Goal: Transaction & Acquisition: Purchase product/service

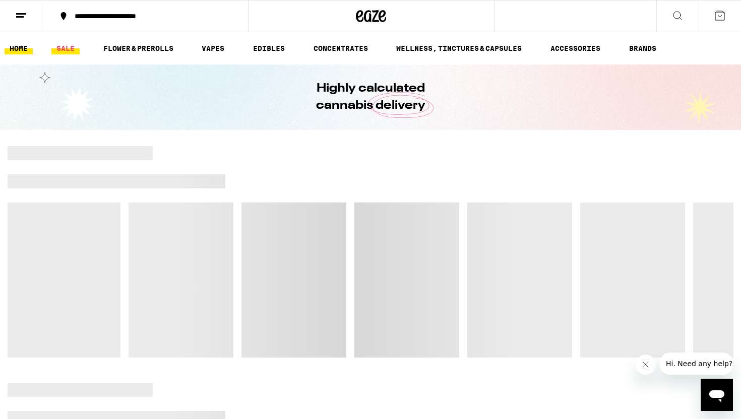
click at [69, 49] on link "SALE" at bounding box center [65, 48] width 28 height 12
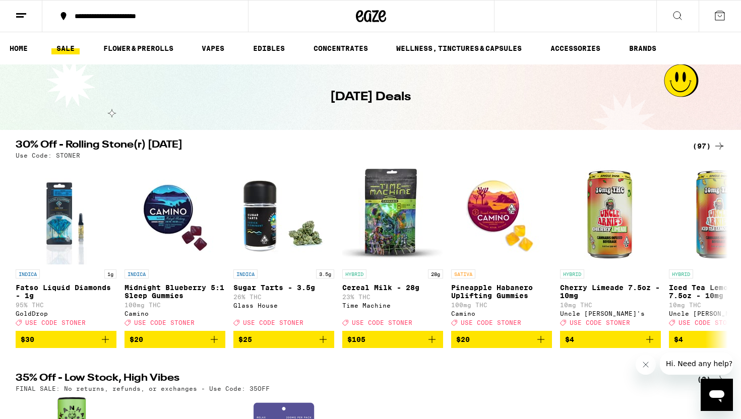
click at [712, 146] on div "(97)" at bounding box center [709, 146] width 33 height 12
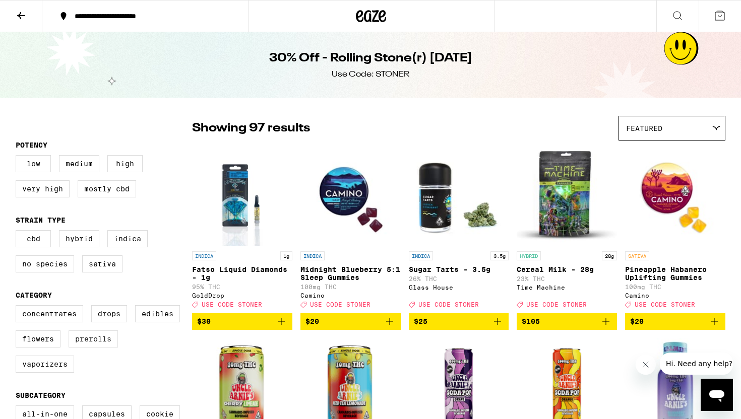
click at [102, 347] on label "Prerolls" at bounding box center [93, 339] width 49 height 17
click at [18, 308] on input "Prerolls" at bounding box center [18, 307] width 1 height 1
checkbox input "true"
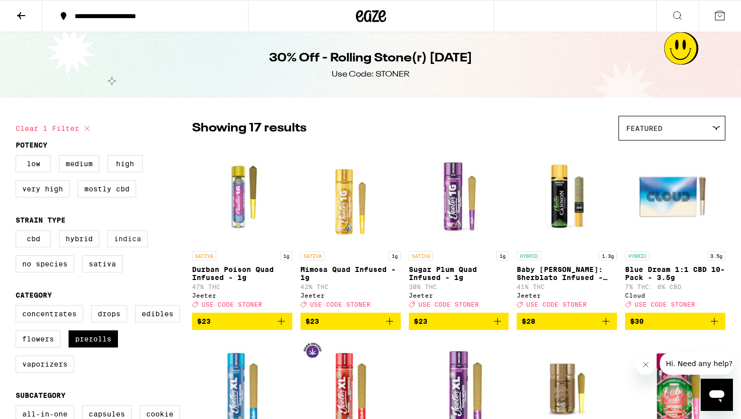
click at [123, 248] on label "Indica" at bounding box center [127, 238] width 40 height 17
click at [18, 232] on input "Indica" at bounding box center [18, 232] width 1 height 1
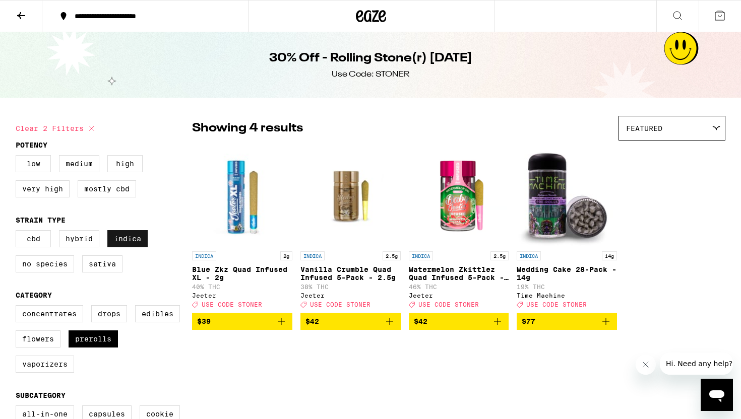
click at [123, 248] on label "Indica" at bounding box center [127, 238] width 40 height 17
click at [18, 232] on input "Indica" at bounding box center [18, 232] width 1 height 1
checkbox input "false"
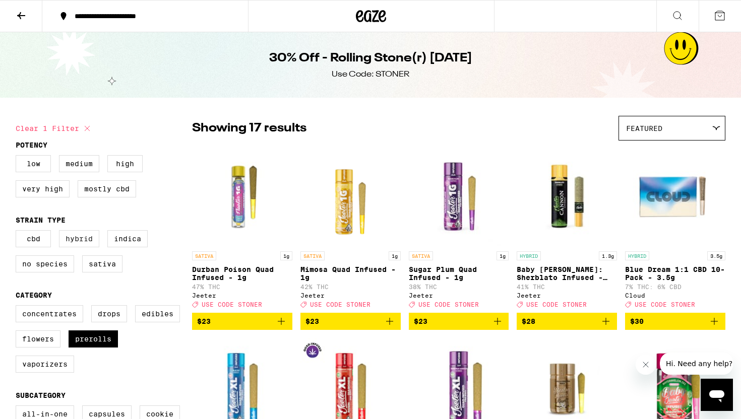
click at [77, 242] on label "Hybrid" at bounding box center [79, 238] width 40 height 17
click at [18, 232] on input "Hybrid" at bounding box center [18, 232] width 1 height 1
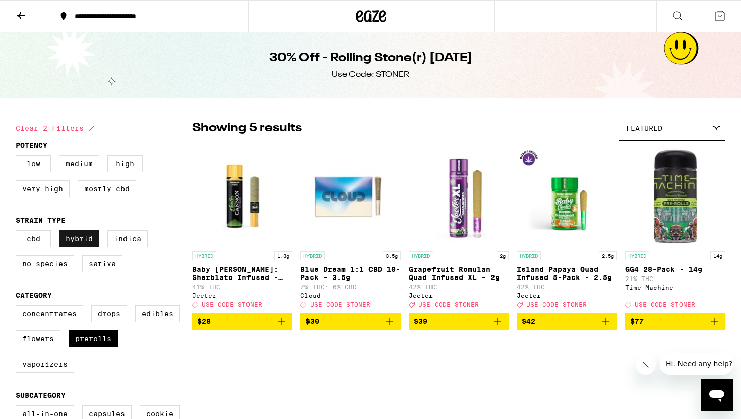
click at [77, 242] on label "Hybrid" at bounding box center [79, 238] width 40 height 17
click at [18, 232] on input "Hybrid" at bounding box center [18, 232] width 1 height 1
checkbox input "false"
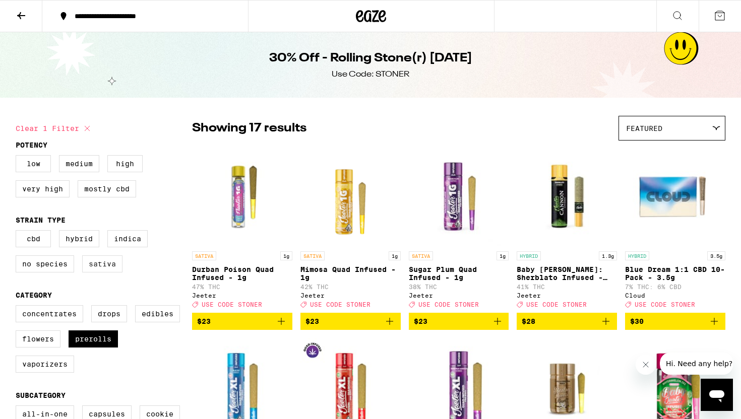
click at [108, 270] on label "Sativa" at bounding box center [102, 264] width 40 height 17
click at [18, 232] on input "Sativa" at bounding box center [18, 232] width 1 height 1
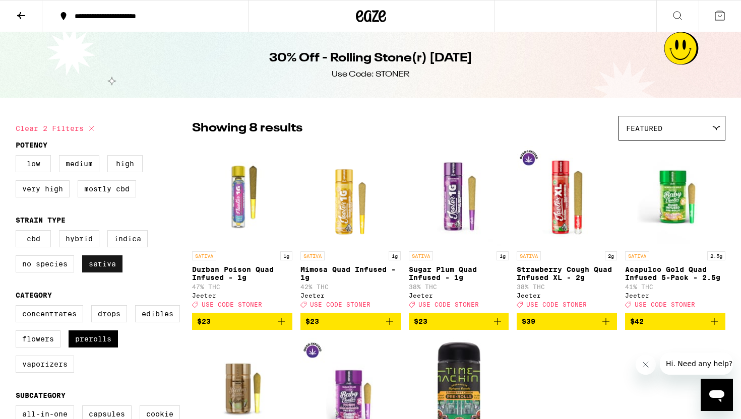
click at [108, 270] on label "Sativa" at bounding box center [102, 264] width 40 height 17
click at [18, 232] on input "Sativa" at bounding box center [18, 232] width 1 height 1
checkbox input "false"
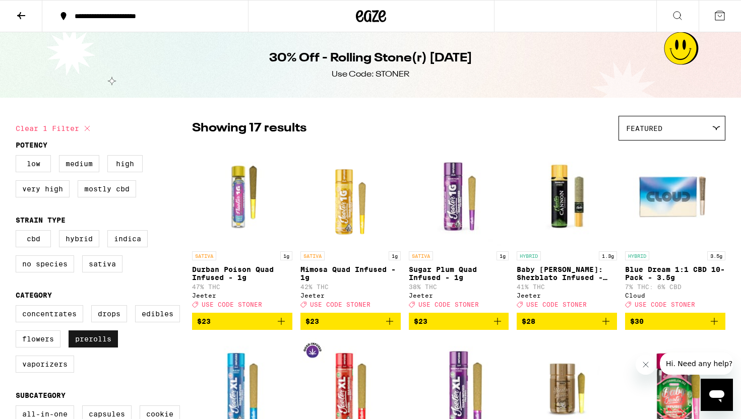
click at [95, 348] on label "Prerolls" at bounding box center [93, 339] width 49 height 17
click at [18, 308] on input "Prerolls" at bounding box center [18, 307] width 1 height 1
checkbox input "false"
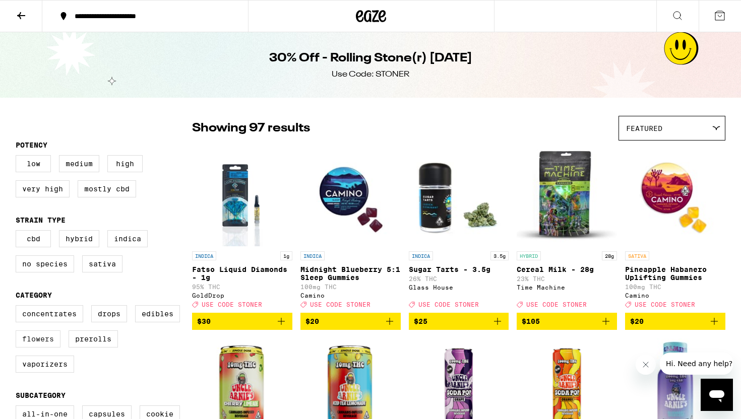
click at [47, 348] on label "Flowers" at bounding box center [38, 339] width 45 height 17
click at [18, 308] on input "Flowers" at bounding box center [18, 307] width 1 height 1
checkbox input "true"
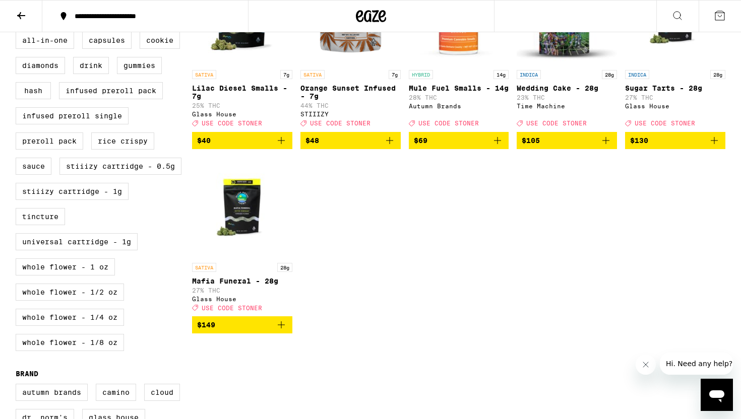
scroll to position [377, 0]
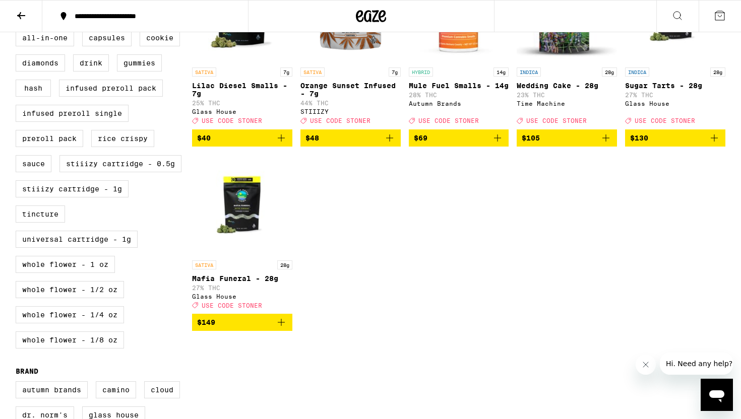
click at [362, 19] on icon at bounding box center [360, 16] width 8 height 12
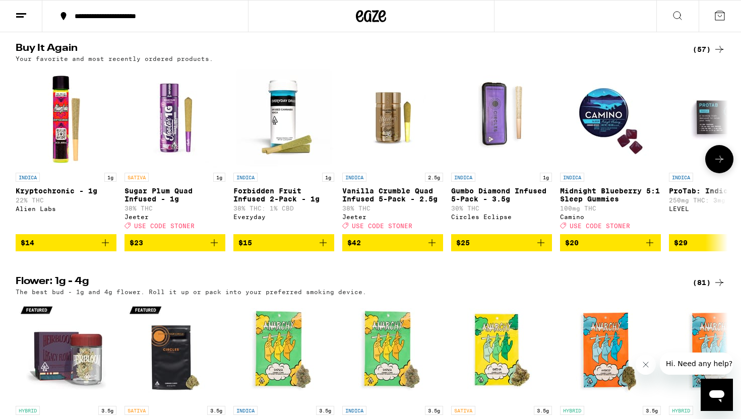
scroll to position [571, 0]
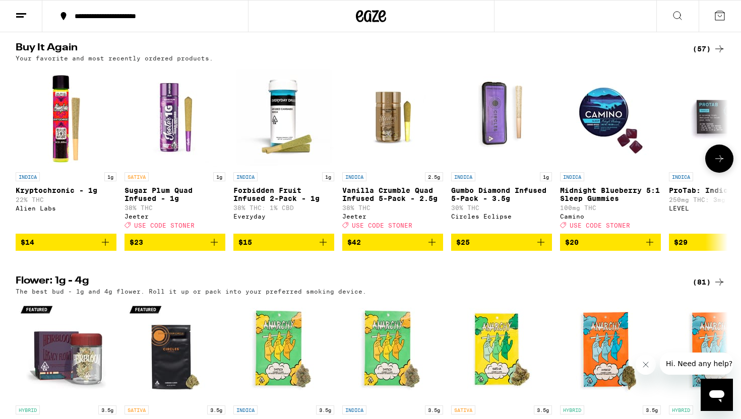
click at [265, 203] on p "Forbidden Fruit Infused 2-Pack - 1g" at bounding box center [283, 195] width 101 height 16
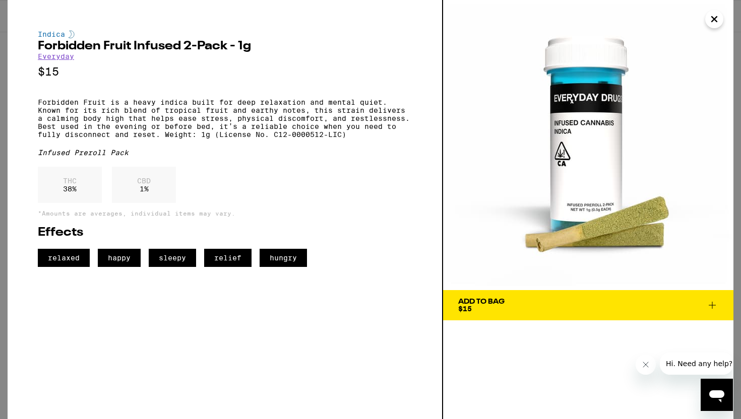
click at [55, 59] on link "Everyday" at bounding box center [56, 56] width 36 height 8
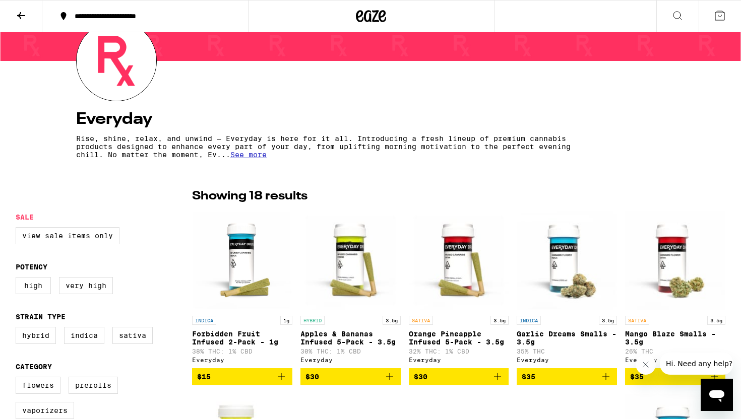
scroll to position [113, 0]
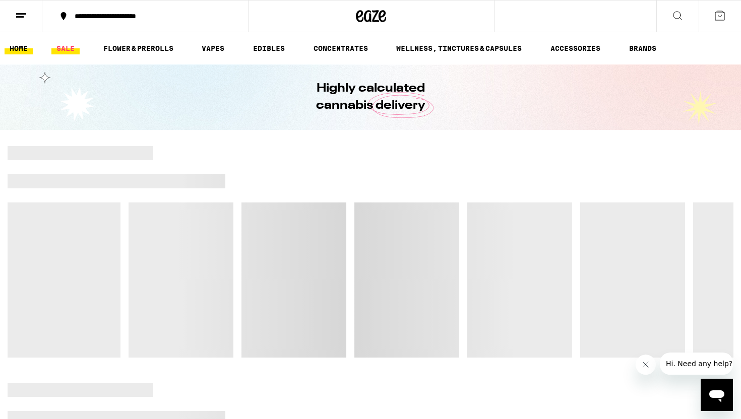
click at [68, 44] on link "SALE" at bounding box center [65, 48] width 28 height 12
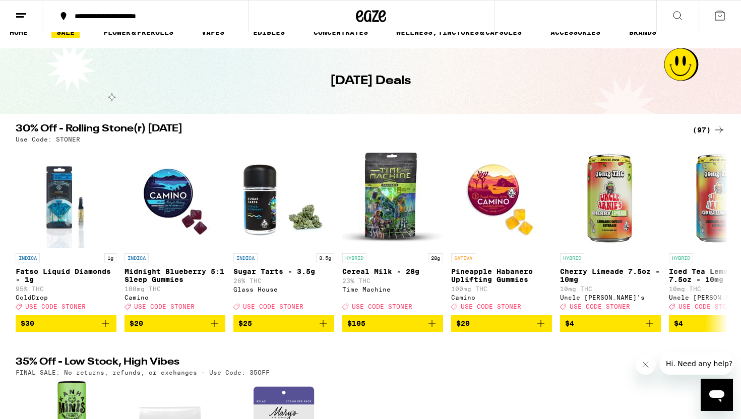
scroll to position [6, 0]
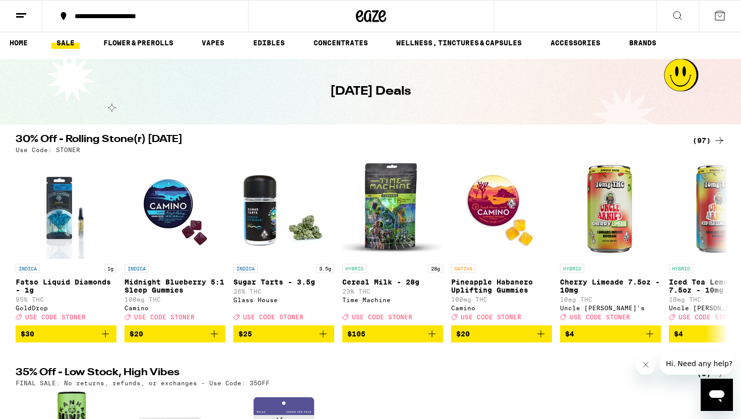
click at [712, 138] on div "(97)" at bounding box center [709, 141] width 33 height 12
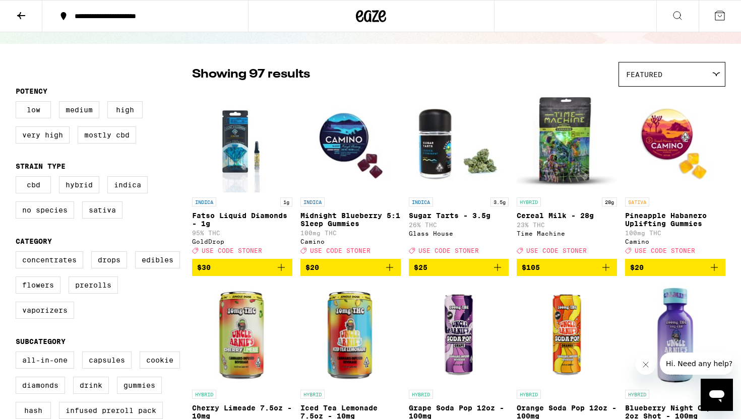
scroll to position [65, 0]
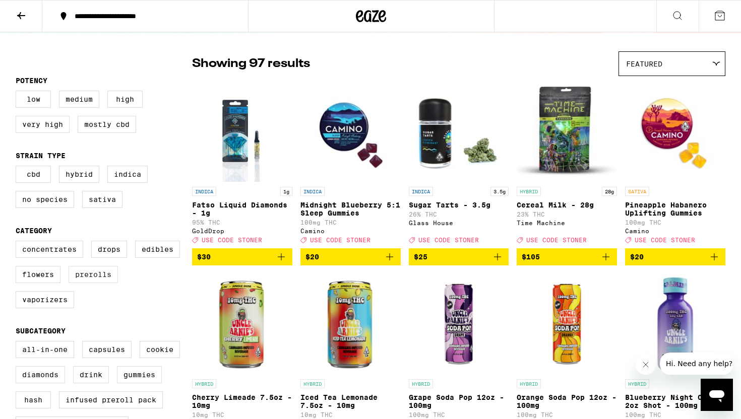
click at [98, 283] on label "Prerolls" at bounding box center [93, 274] width 49 height 17
click at [18, 243] on input "Prerolls" at bounding box center [18, 243] width 1 height 1
checkbox input "true"
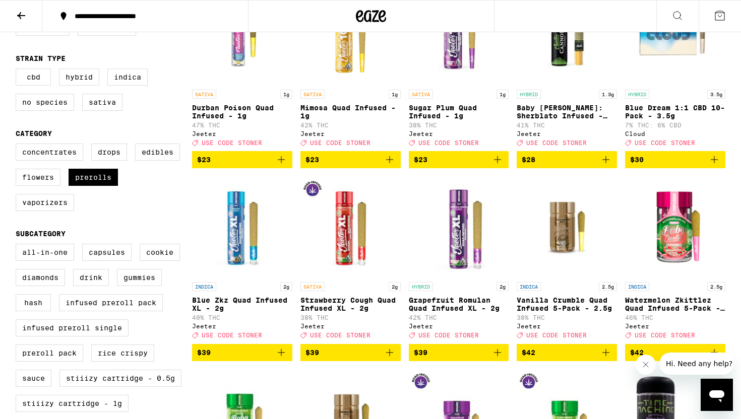
scroll to position [135, 0]
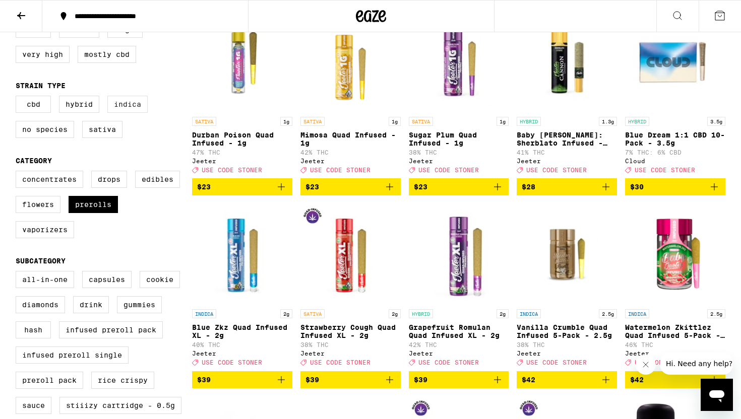
click at [136, 109] on label "Indica" at bounding box center [127, 104] width 40 height 17
click at [18, 98] on input "Indica" at bounding box center [18, 97] width 1 height 1
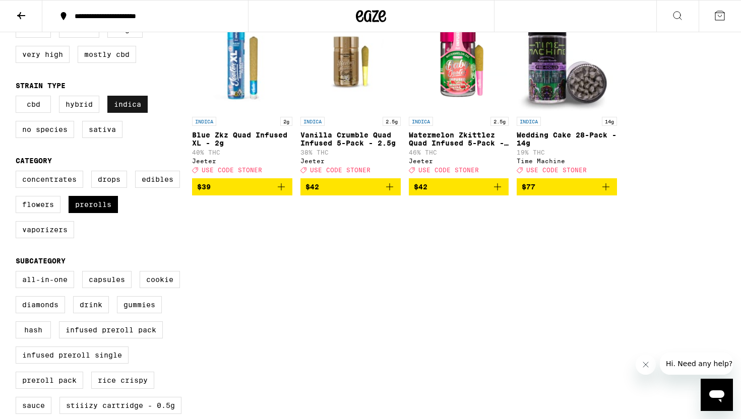
click at [136, 109] on label "Indica" at bounding box center [127, 104] width 40 height 17
click at [18, 98] on input "Indica" at bounding box center [18, 97] width 1 height 1
checkbox input "false"
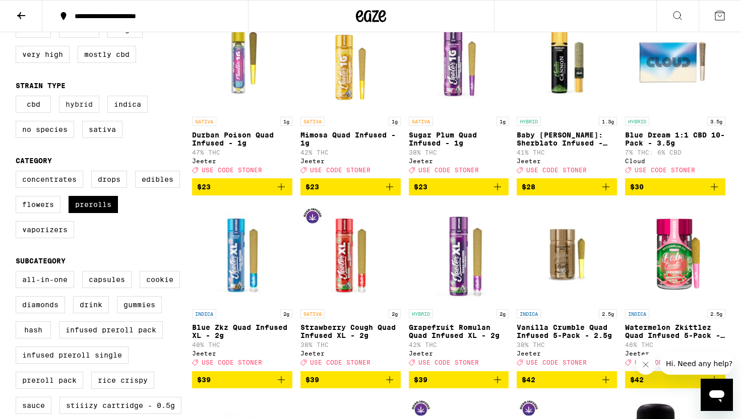
click at [88, 111] on label "Hybrid" at bounding box center [79, 104] width 40 height 17
click at [18, 98] on input "Hybrid" at bounding box center [18, 97] width 1 height 1
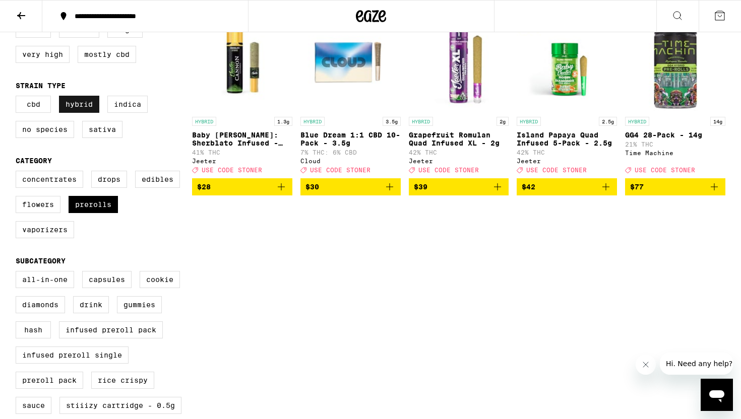
click at [88, 111] on label "Hybrid" at bounding box center [79, 104] width 40 height 17
click at [18, 98] on input "Hybrid" at bounding box center [18, 97] width 1 height 1
checkbox input "false"
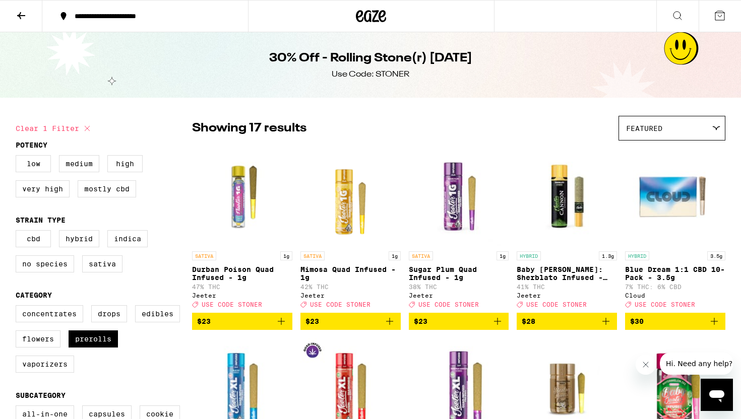
click at [377, 18] on icon at bounding box center [371, 16] width 30 height 18
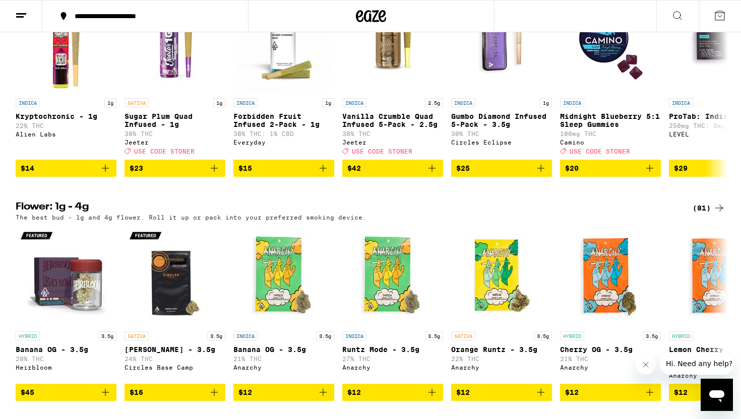
scroll to position [646, 0]
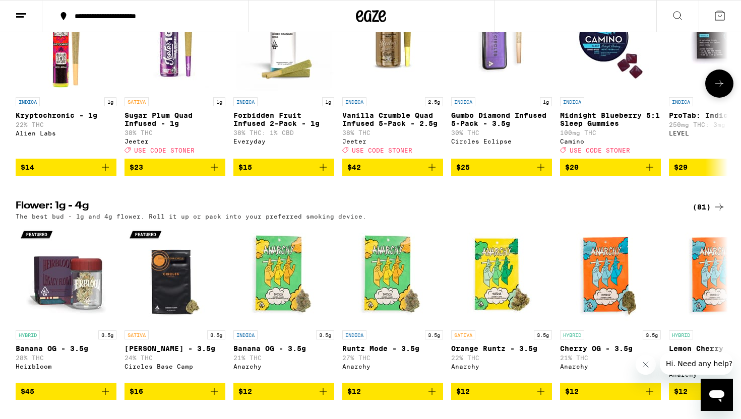
click at [98, 173] on span "$14" at bounding box center [66, 167] width 91 height 12
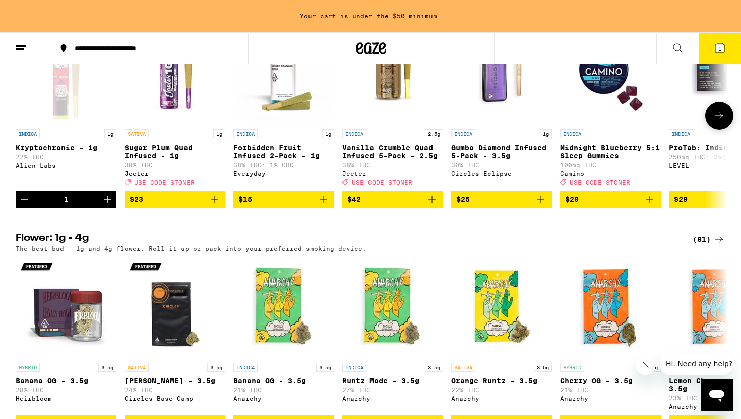
scroll to position [678, 0]
